Goal: Task Accomplishment & Management: Manage account settings

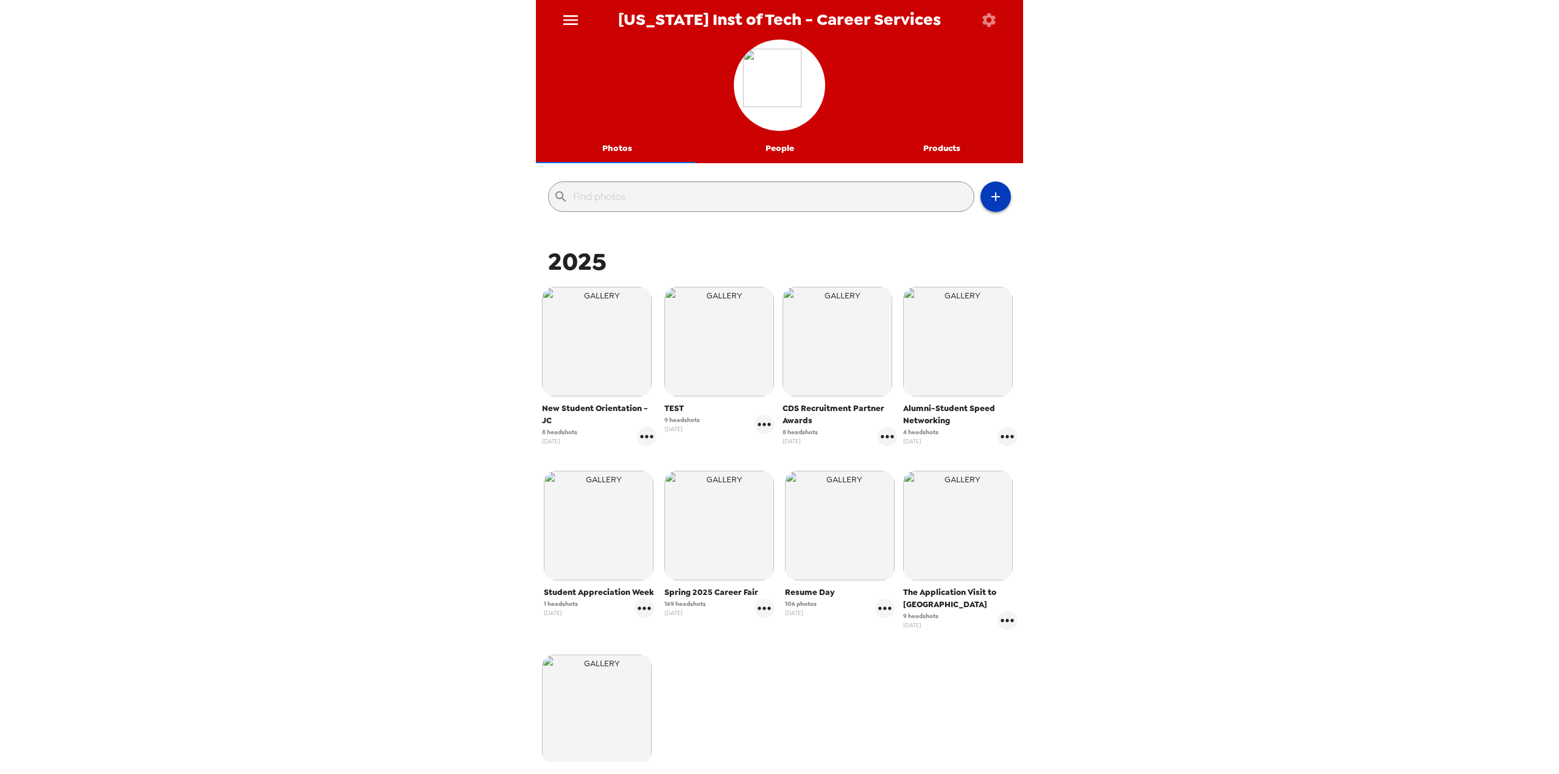
click at [988, 194] on icon "button" at bounding box center [995, 196] width 15 height 15
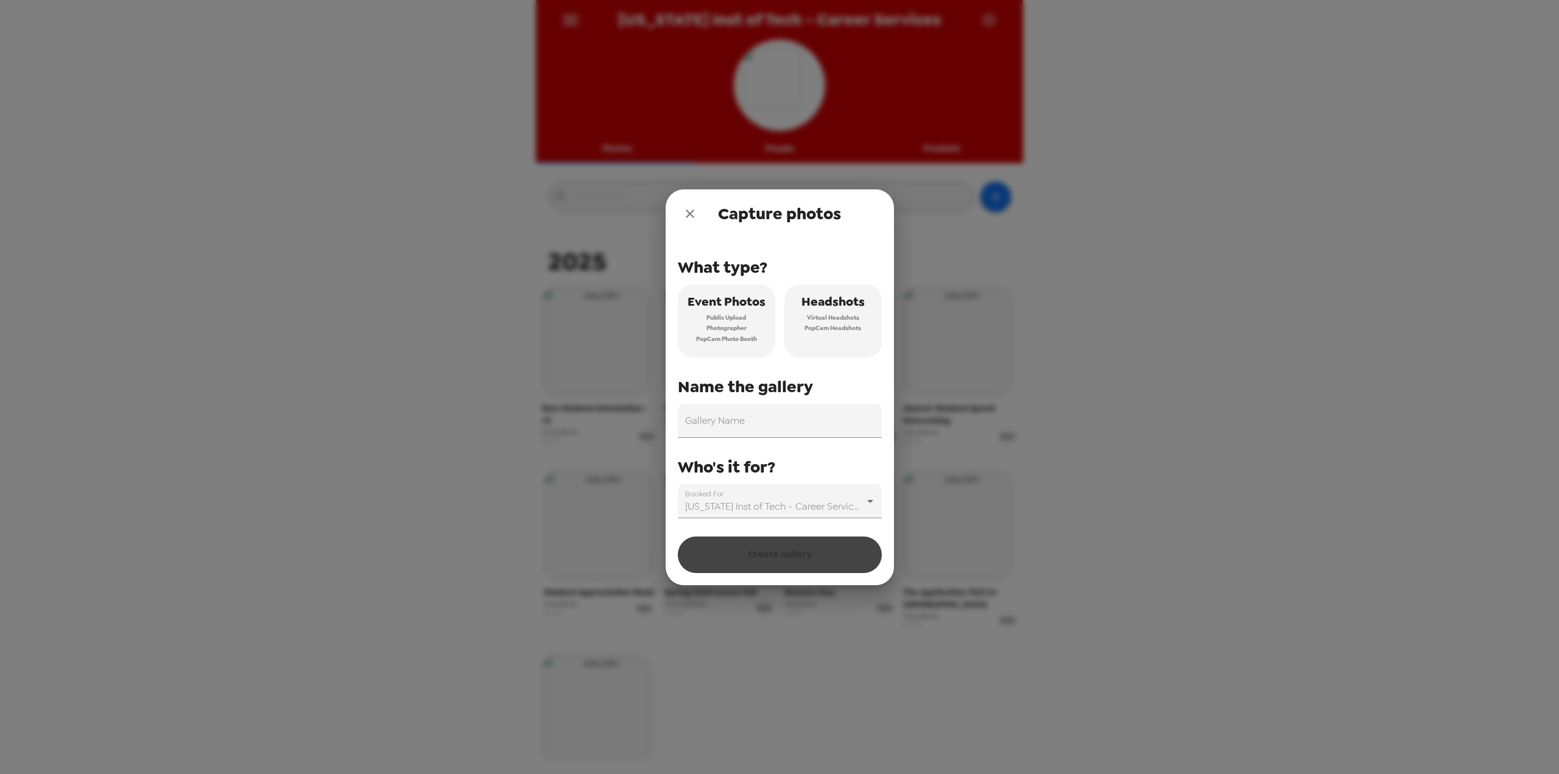
click at [711, 317] on span "Public Upload" at bounding box center [726, 317] width 40 height 11
click at [854, 325] on span "PopCam Headshots" at bounding box center [832, 328] width 57 height 11
drag, startPoint x: 742, startPoint y: 417, endPoint x: 749, endPoint y: 412, distance: 8.3
click at [742, 417] on input "Gallery Name" at bounding box center [780, 421] width 204 height 34
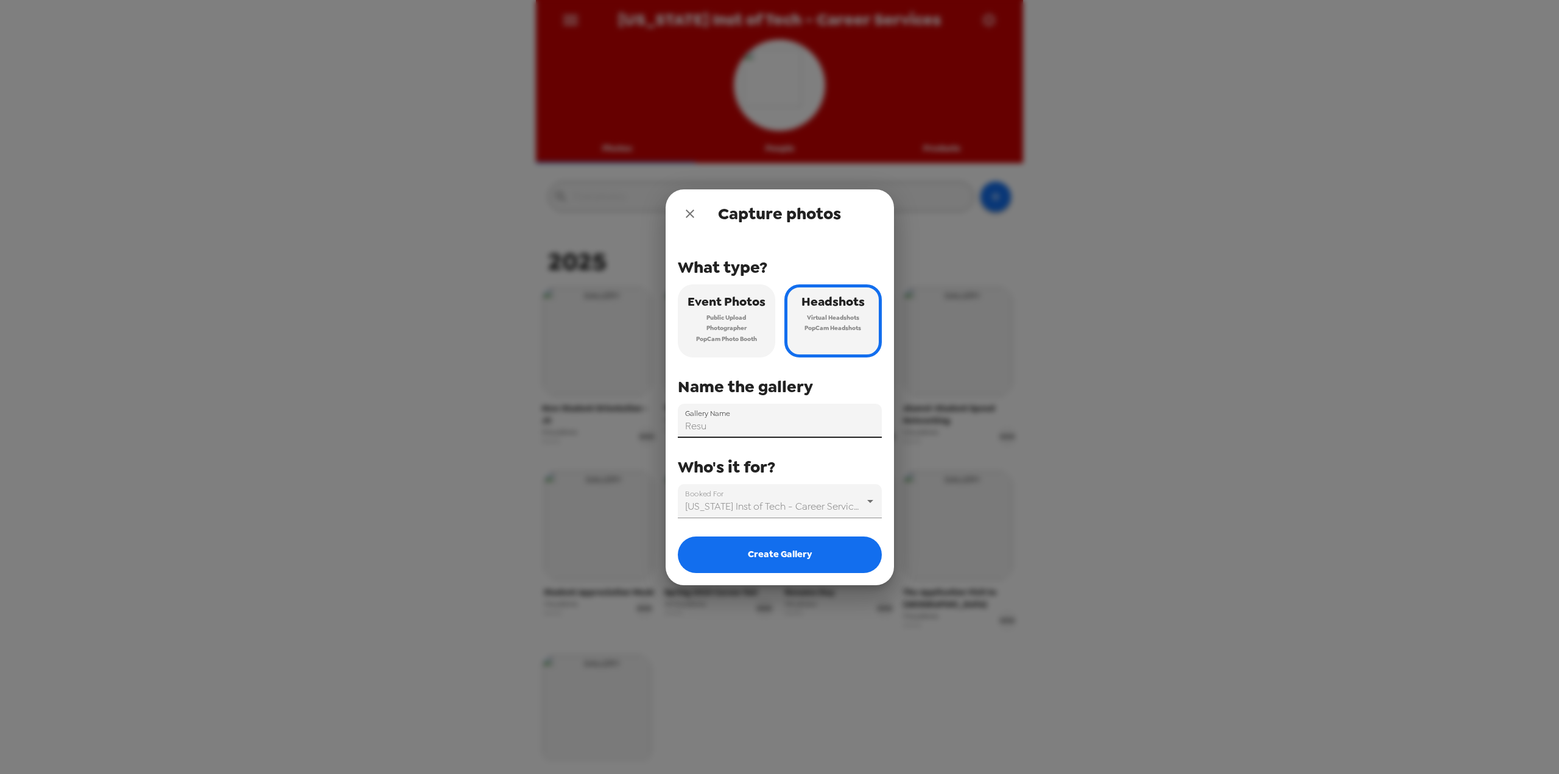
type input "Resume Day"
click at [781, 562] on button "Create Gallery" at bounding box center [780, 554] width 204 height 37
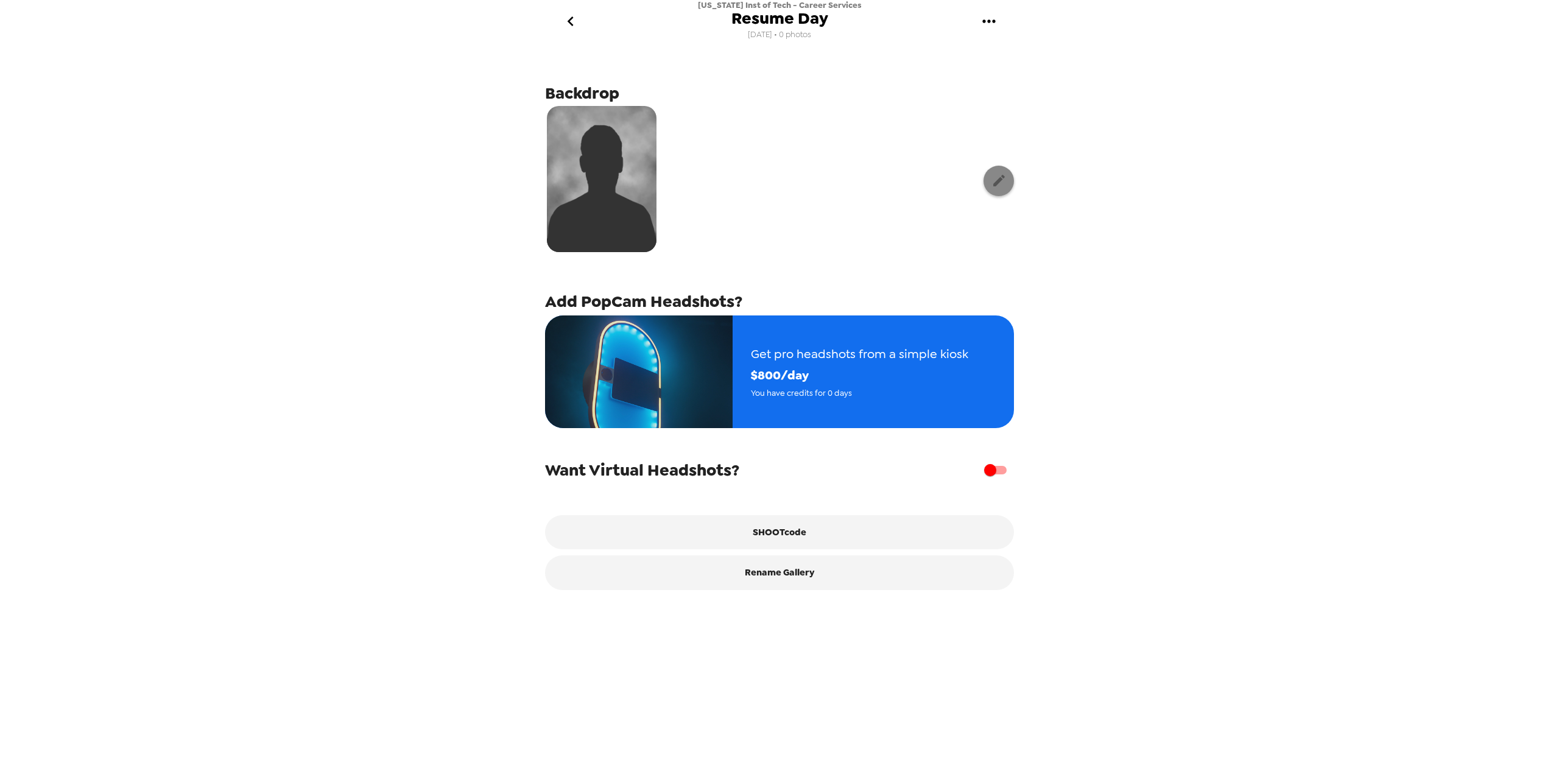
click at [991, 175] on icon "button" at bounding box center [998, 180] width 15 height 15
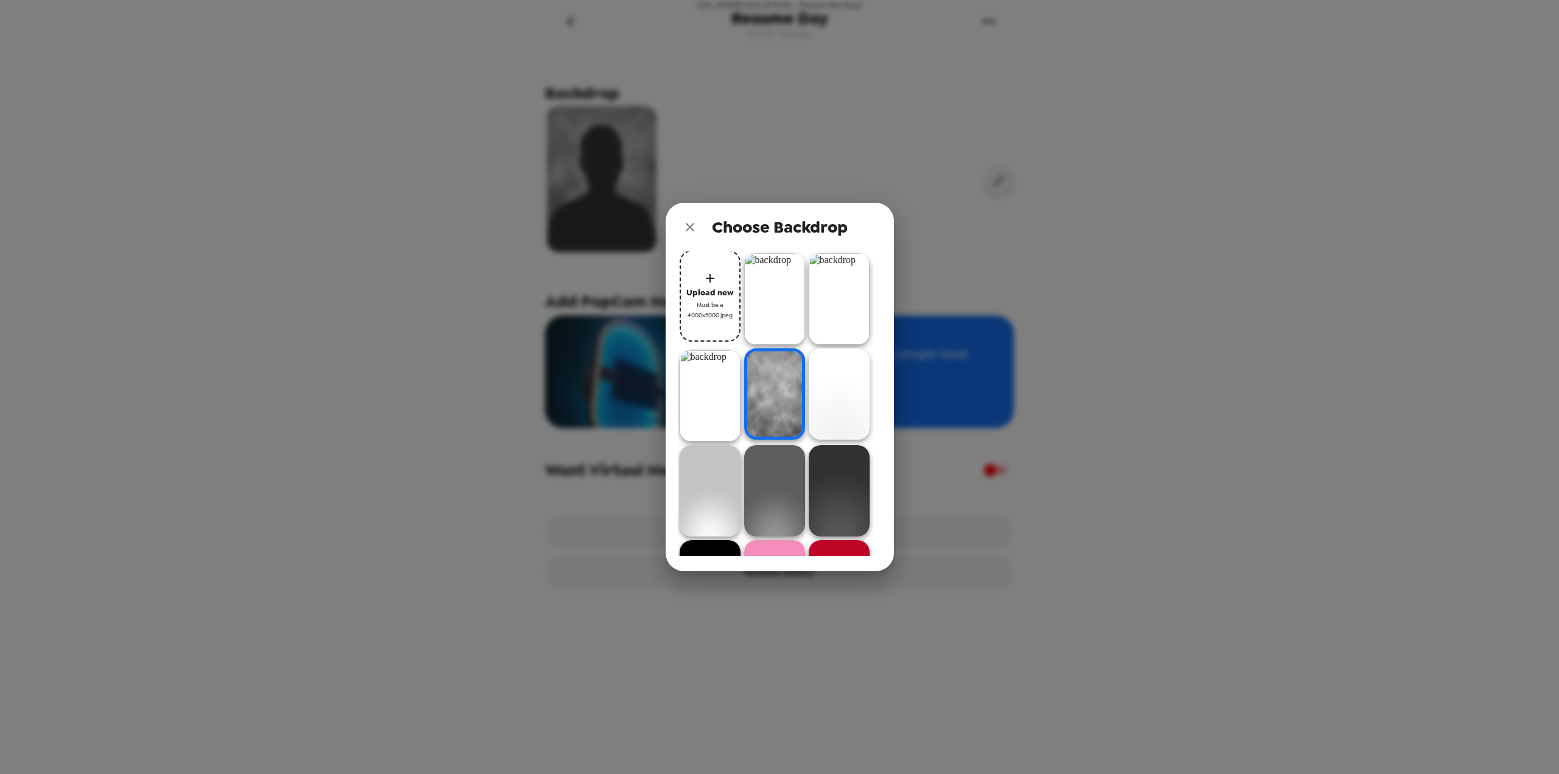
click at [1061, 258] on div "Choose Backdrop Upload new Must be a 4000x5000 jpeg" at bounding box center [779, 387] width 1559 height 774
click at [694, 220] on button "close" at bounding box center [690, 227] width 24 height 24
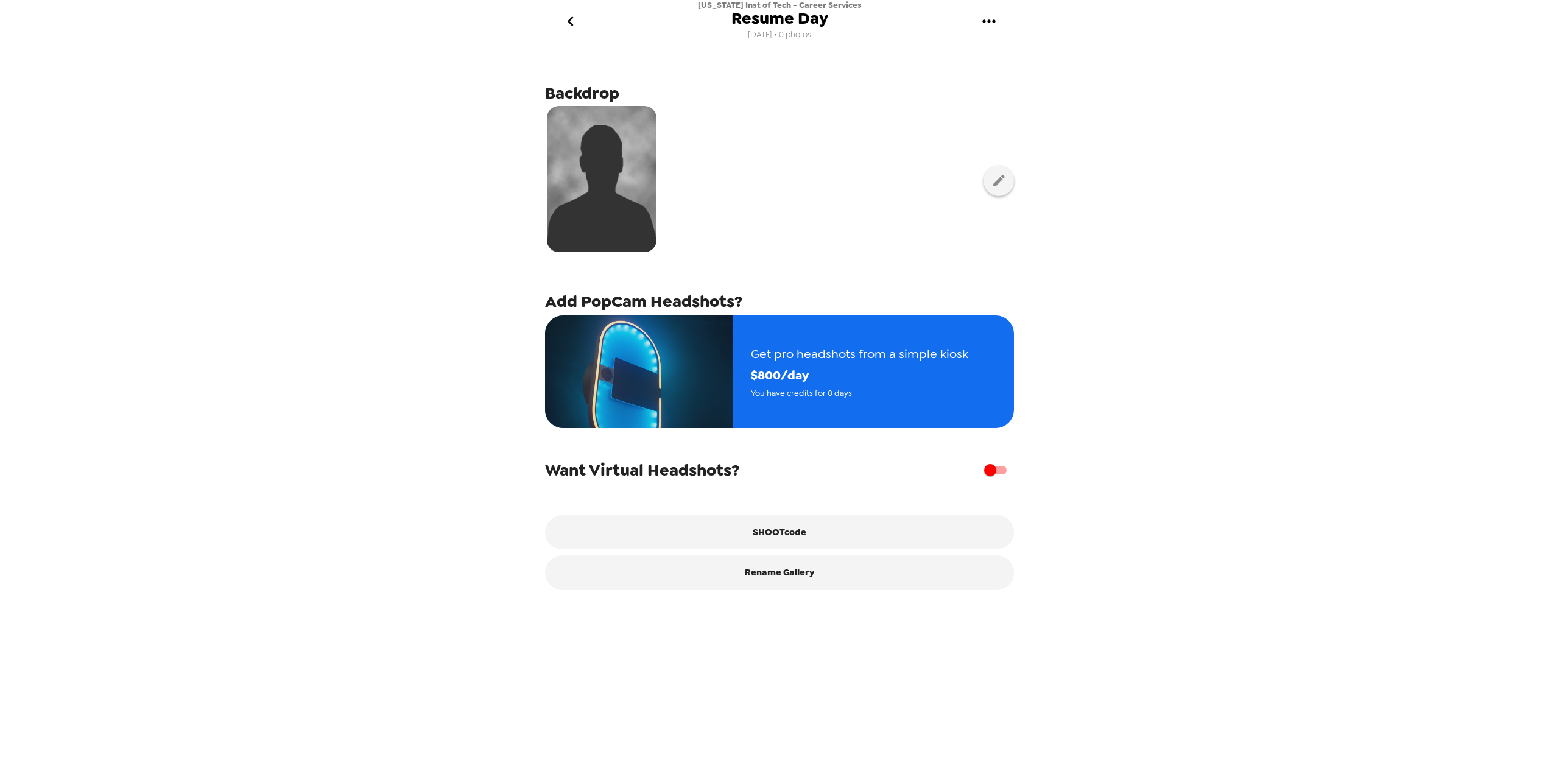
click at [568, 24] on icon "go back" at bounding box center [570, 21] width 19 height 19
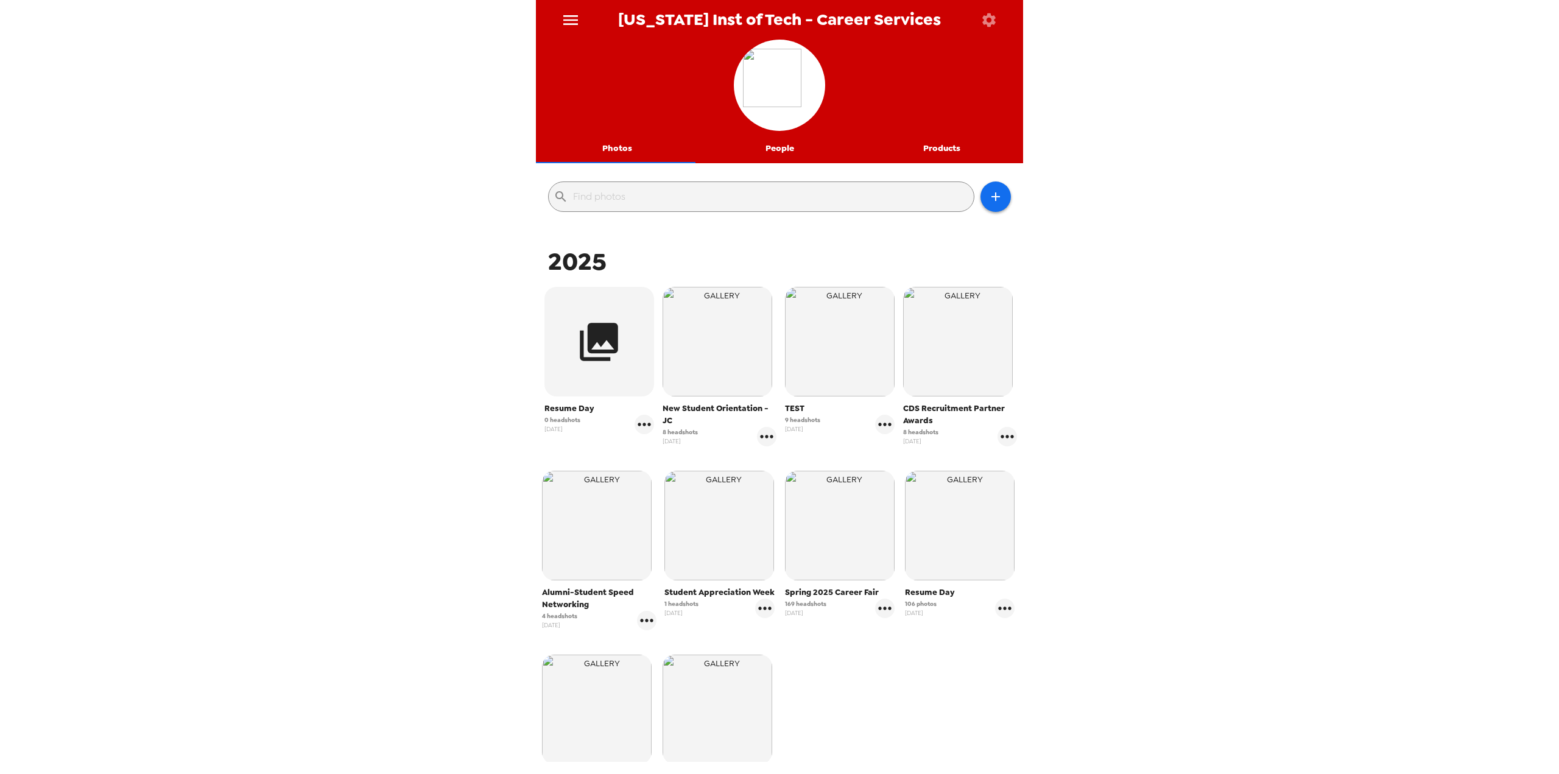
click at [446, 434] on div "[US_STATE] Inst of Tech - Career Services Photos People Products ​ 2025 Resume …" at bounding box center [779, 387] width 1559 height 774
click at [580, 343] on icon "button" at bounding box center [599, 342] width 38 height 38
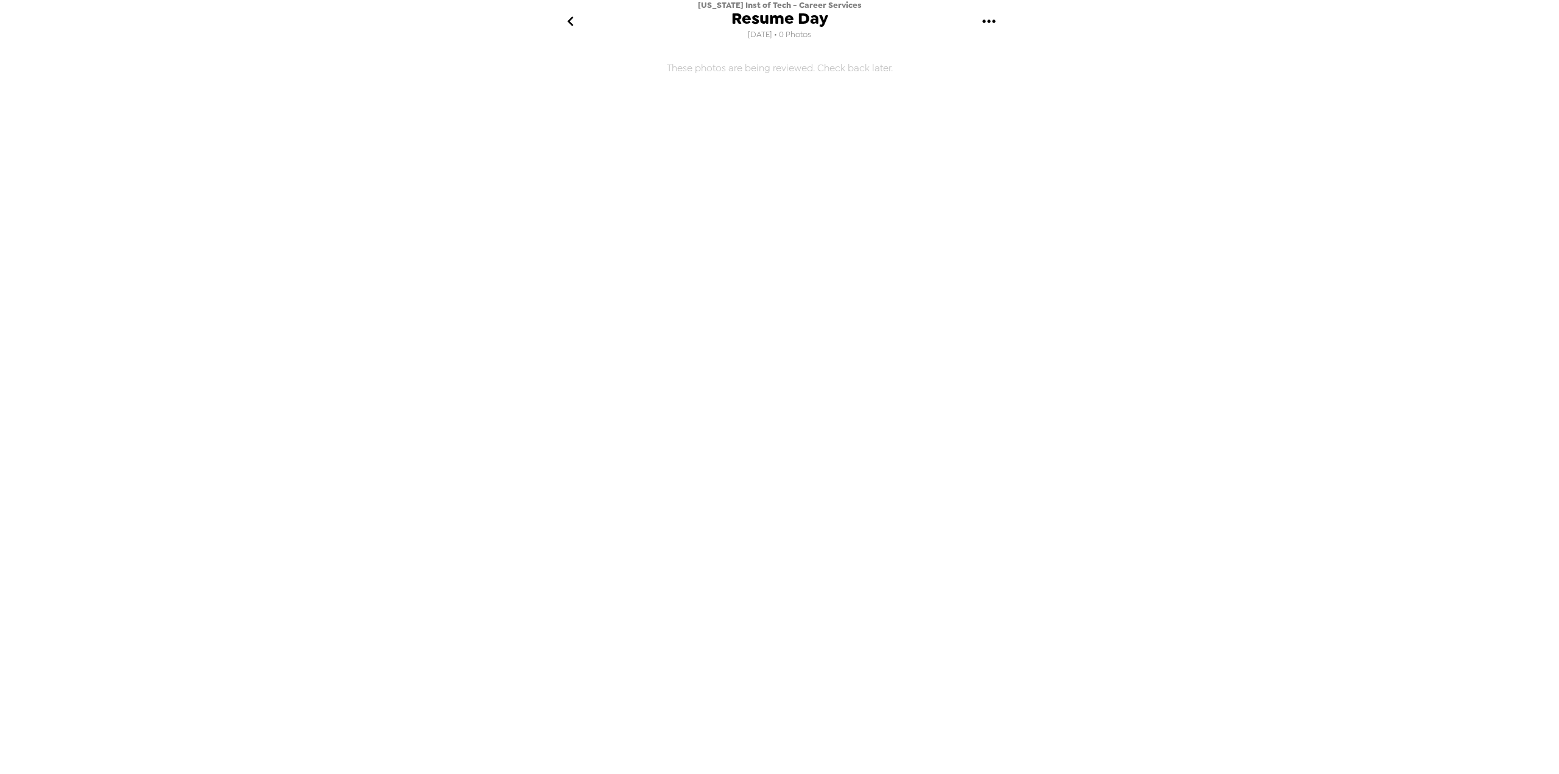
click at [804, 66] on h6 "These photos are being reviewed. Check back later." at bounding box center [779, 312] width 487 height 530
click at [977, 24] on button "gallery menu" at bounding box center [989, 22] width 40 height 40
click at [989, 48] on li "Edit Shoot" at bounding box center [1040, 57] width 142 height 22
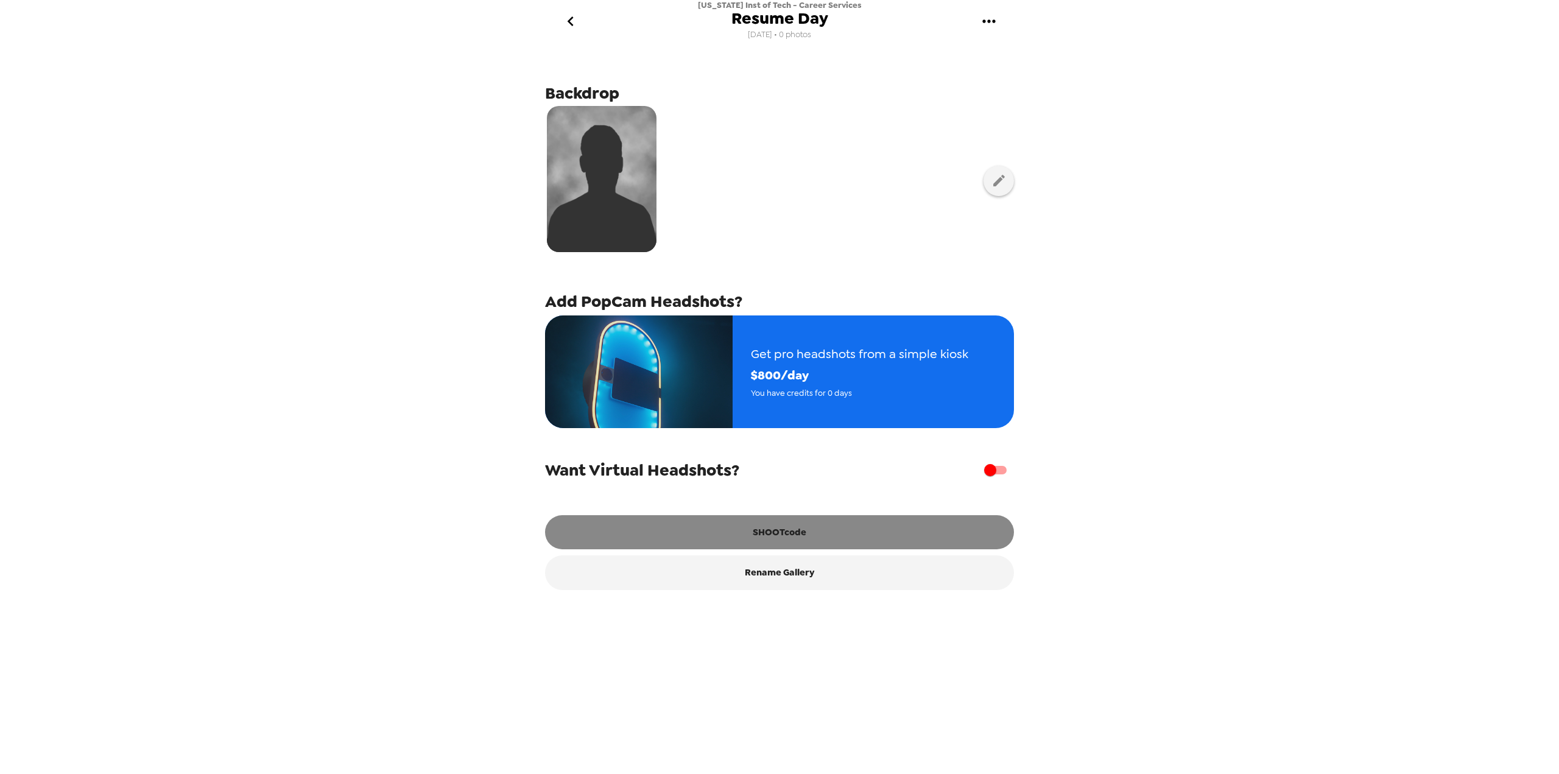
click at [821, 542] on button "SHOOTcode" at bounding box center [779, 532] width 469 height 34
